Goal: Task Accomplishment & Management: Manage account settings

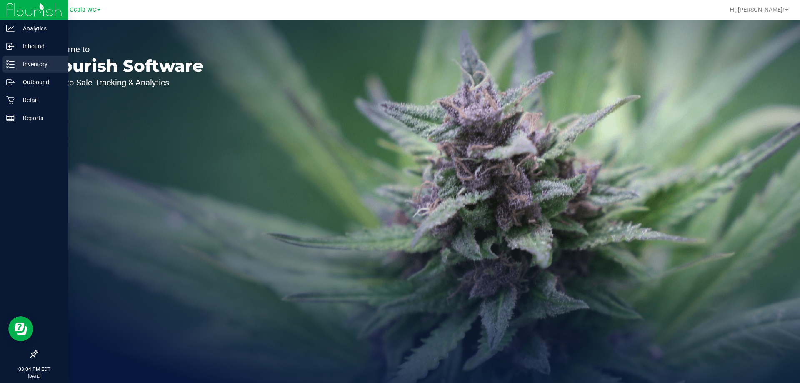
click at [28, 64] on p "Inventory" at bounding box center [40, 64] width 50 height 10
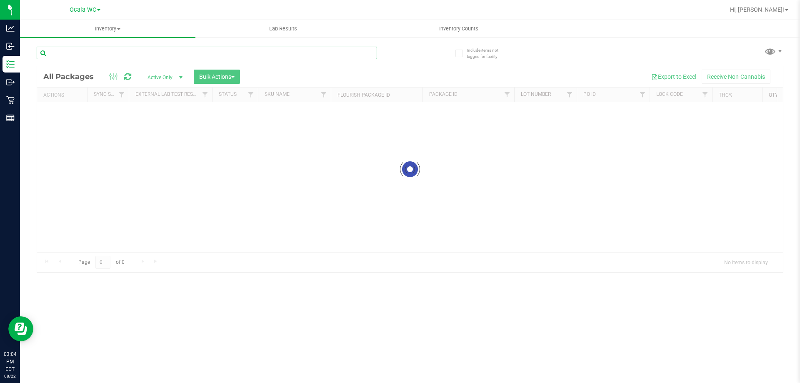
click at [86, 58] on div "Inventory All packages All inventory Waste log Create inventory Lab Results Inv…" at bounding box center [410, 201] width 780 height 363
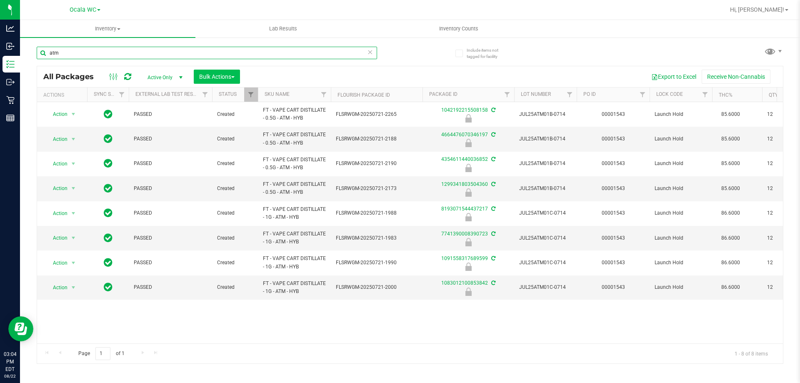
type input "atm"
click at [199, 79] on span "Bulk Actions" at bounding box center [216, 76] width 35 height 7
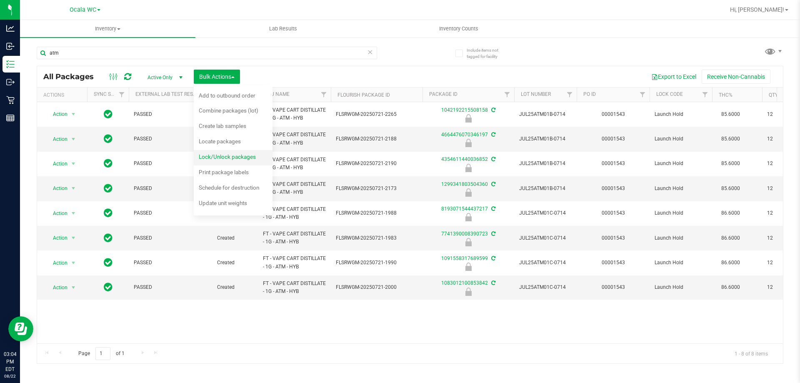
click at [217, 158] on span "Lock/Unlock packages" at bounding box center [227, 156] width 57 height 7
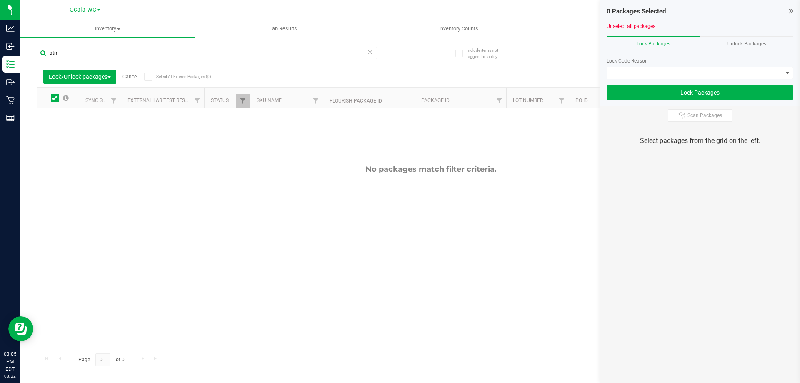
click at [722, 41] on div "Unlock Packages" at bounding box center [746, 43] width 93 height 15
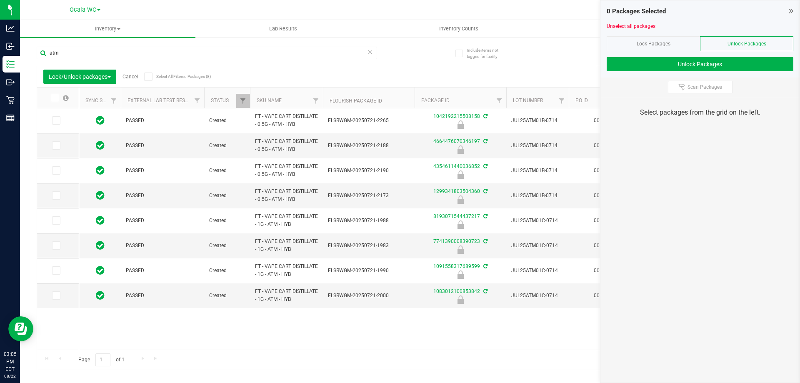
click at [156, 75] on label "Select All Filtered Packages (8)" at bounding box center [171, 76] width 54 height 8
click at [0, 0] on input "Select All Filtered Packages (8)" at bounding box center [0, 0] width 0 height 0
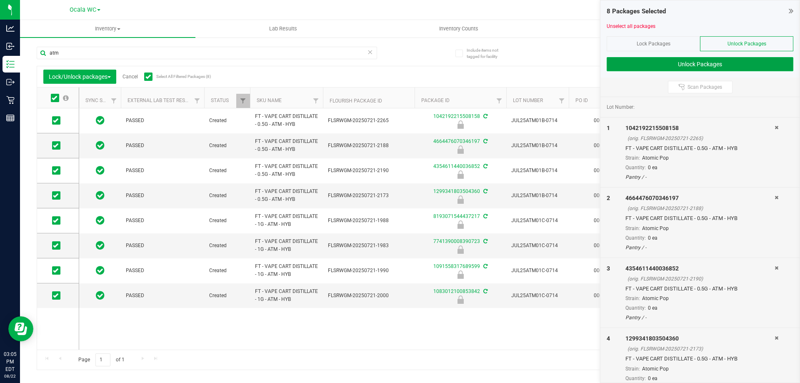
click at [638, 66] on button "Unlock Packages" at bounding box center [699, 64] width 187 height 14
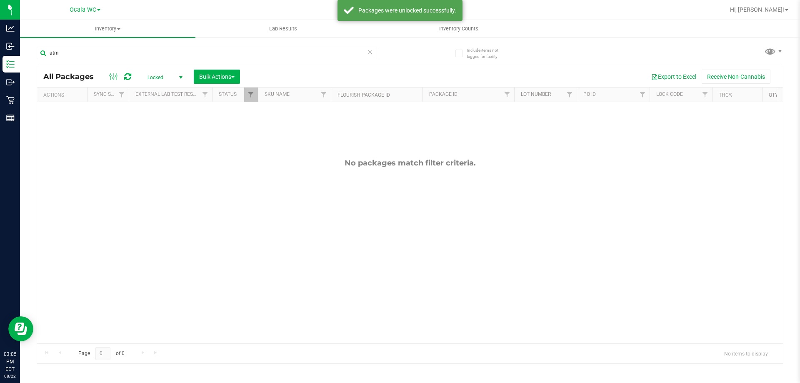
click at [156, 77] on span "Locked" at bounding box center [163, 78] width 46 height 12
click at [157, 90] on li "Active Only" at bounding box center [162, 91] width 45 height 12
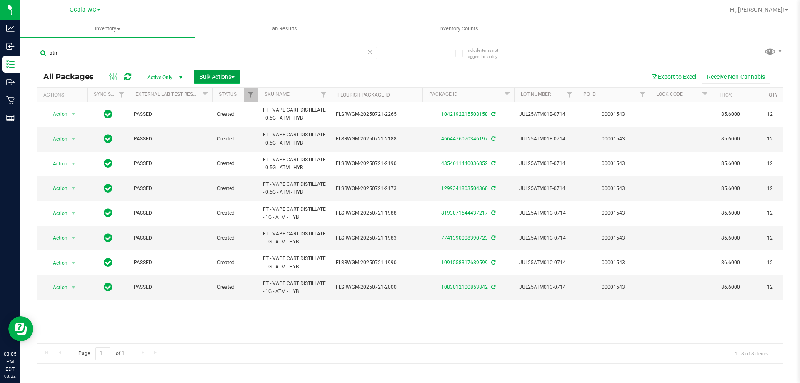
click at [213, 73] on span "Bulk Actions" at bounding box center [216, 76] width 35 height 7
click at [219, 160] on span "Lock/Unlock packages" at bounding box center [227, 156] width 57 height 7
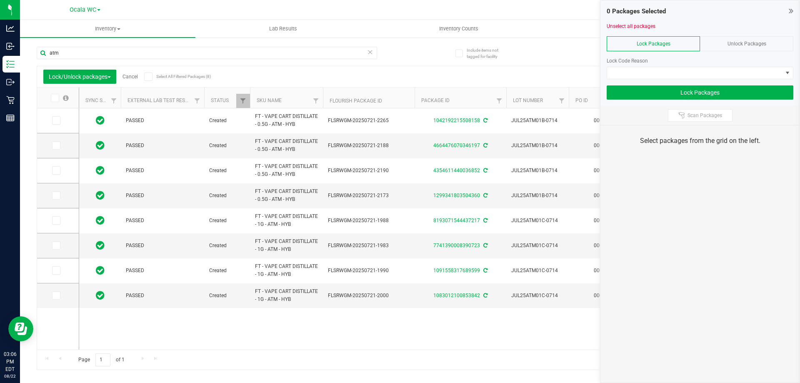
click at [53, 98] on icon at bounding box center [54, 98] width 5 height 0
click at [0, 0] on input "checkbox" at bounding box center [0, 0] width 0 height 0
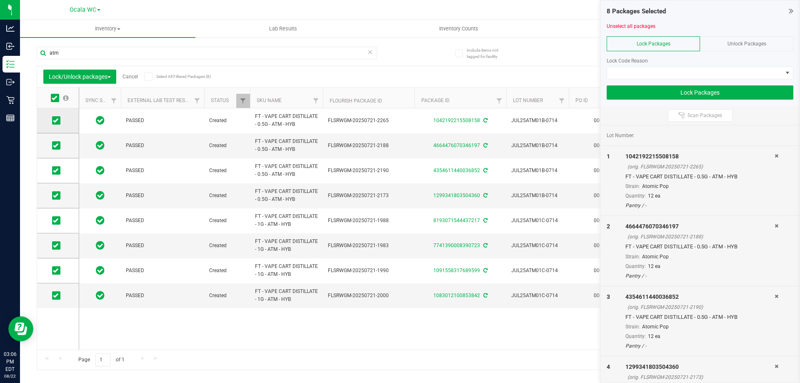
click at [55, 120] on icon at bounding box center [55, 120] width 5 height 0
click at [0, 0] on input "checkbox" at bounding box center [0, 0] width 0 height 0
click at [60, 295] on label at bounding box center [58, 295] width 12 height 8
click at [0, 0] on input "checkbox" at bounding box center [0, 0] width 0 height 0
click at [694, 65] on div "Lock Code Reason" at bounding box center [699, 65] width 187 height 28
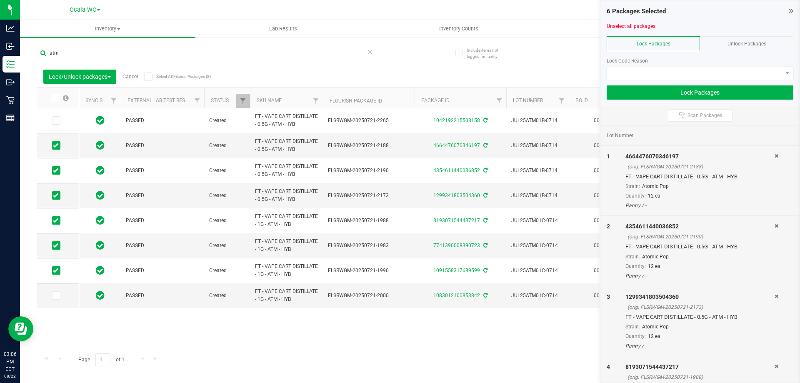
click at [693, 69] on span at bounding box center [694, 73] width 175 height 12
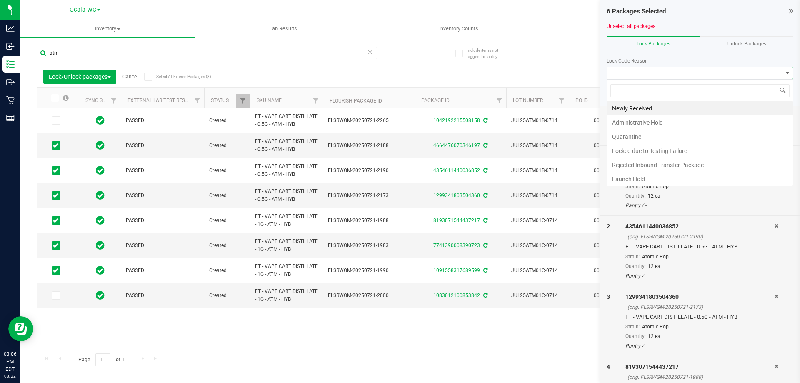
scroll to position [12, 187]
click at [637, 110] on li "Newly Received" at bounding box center [700, 108] width 186 height 14
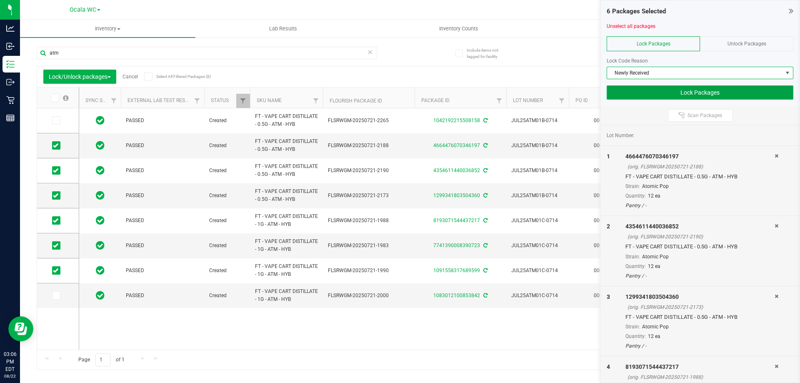
click at [661, 93] on button "Lock Packages" at bounding box center [699, 92] width 187 height 14
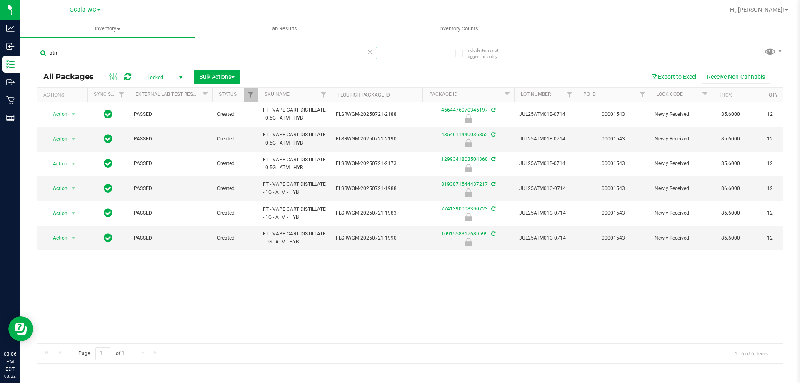
click at [115, 49] on input "atm" at bounding box center [207, 53] width 340 height 12
type input "1083012100853842"
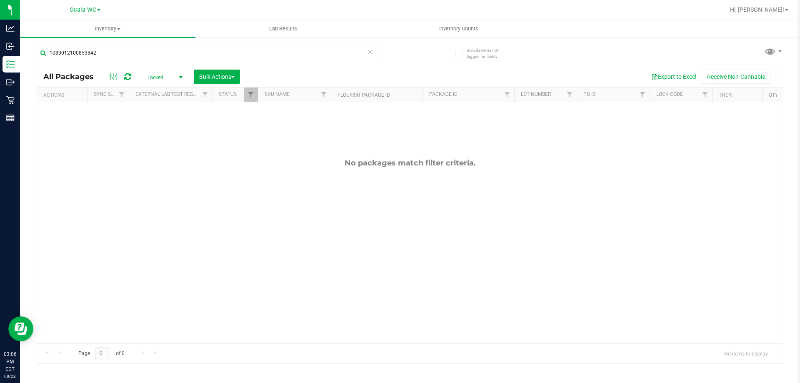
click at [151, 74] on span "Locked" at bounding box center [163, 78] width 46 height 12
click at [159, 88] on li "Active Only" at bounding box center [162, 91] width 45 height 12
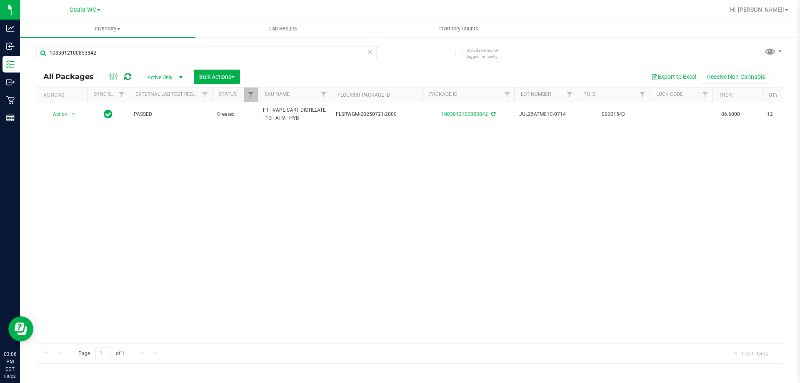
click at [172, 47] on input "1083012100853842" at bounding box center [207, 53] width 340 height 12
click at [122, 55] on input "1042192215508158" at bounding box center [207, 53] width 340 height 12
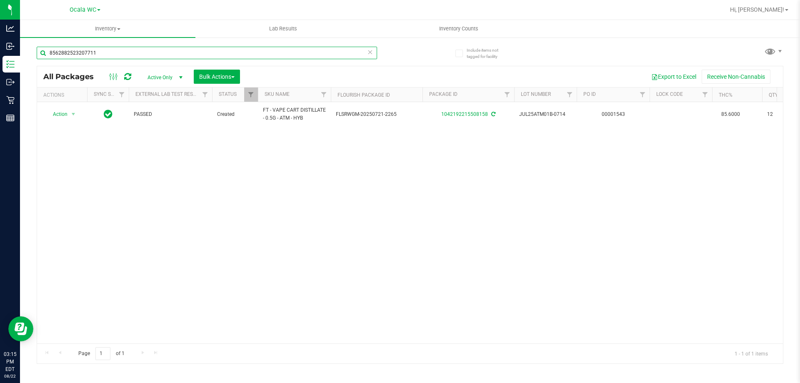
type input "8562882523207711"
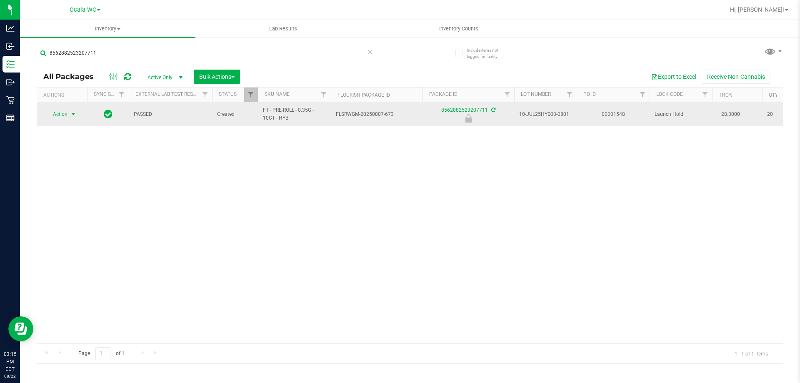
click at [60, 109] on span "Action" at bounding box center [56, 114] width 22 height 12
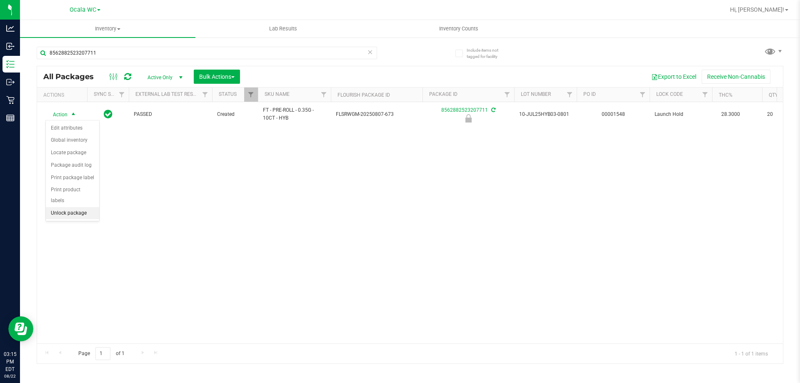
click at [67, 207] on li "Unlock package" at bounding box center [72, 213] width 53 height 12
